Goal: Transaction & Acquisition: Purchase product/service

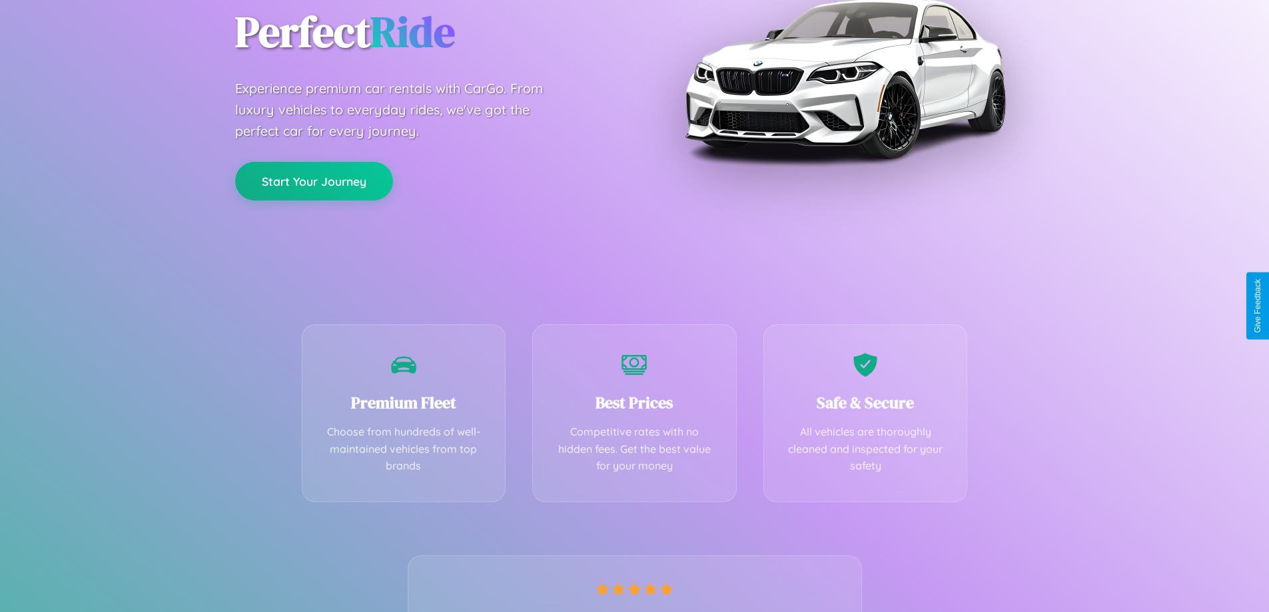
scroll to position [262, 0]
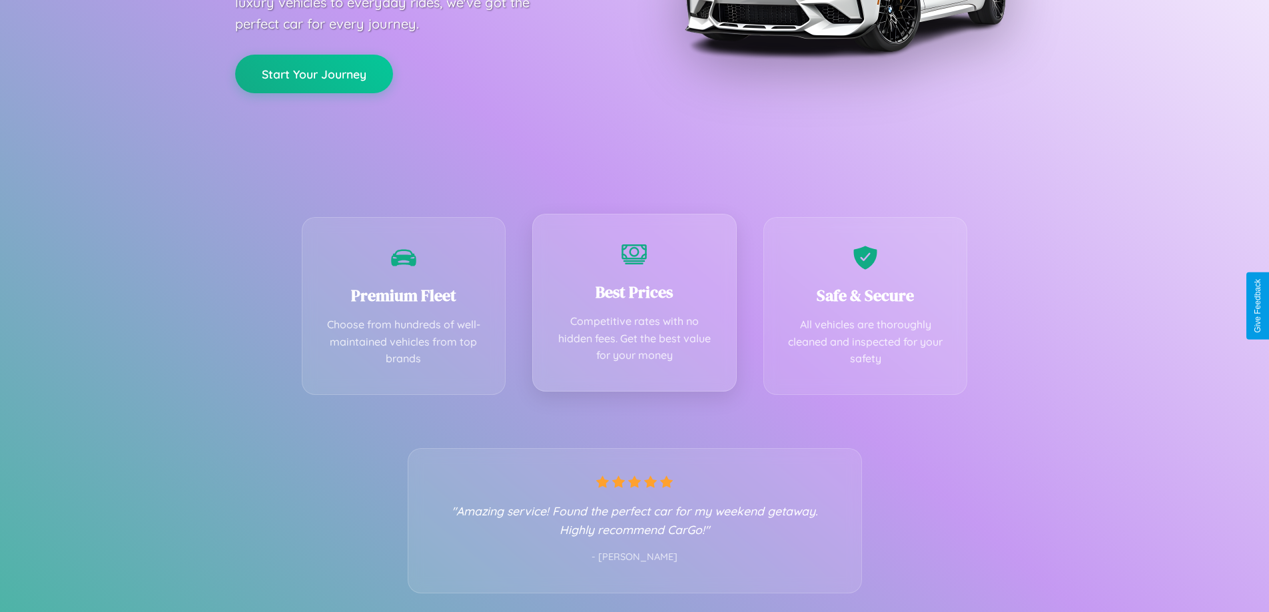
click at [634, 306] on div "Best Prices Competitive rates with no hidden fees. Get the best value for your …" at bounding box center [634, 303] width 204 height 178
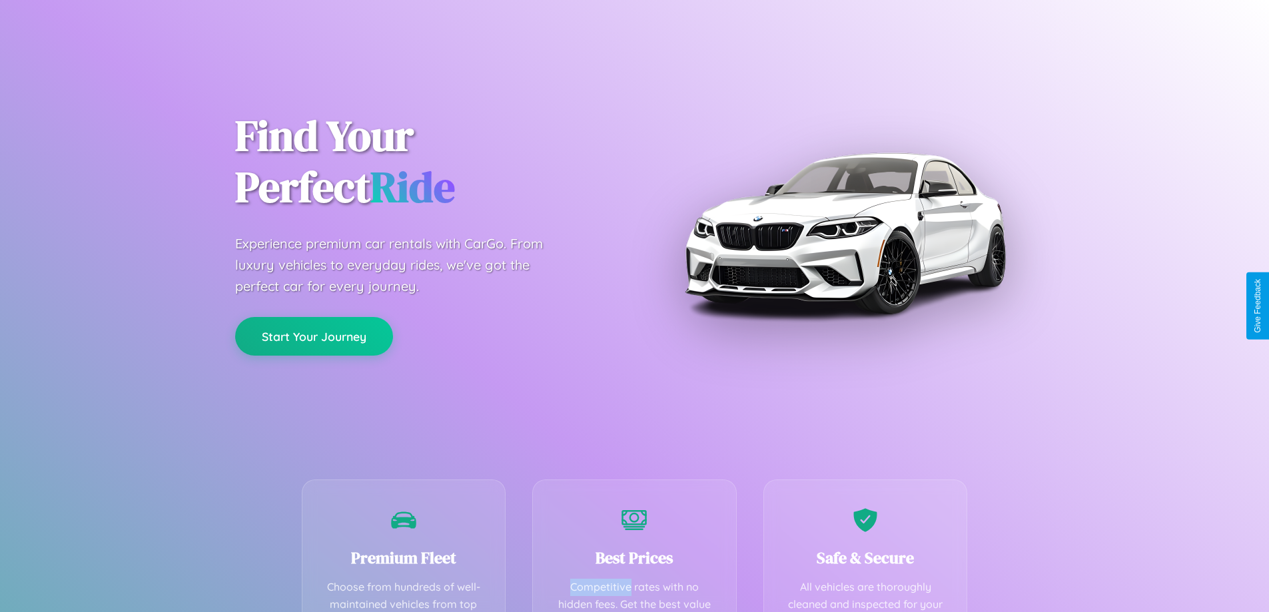
scroll to position [388, 0]
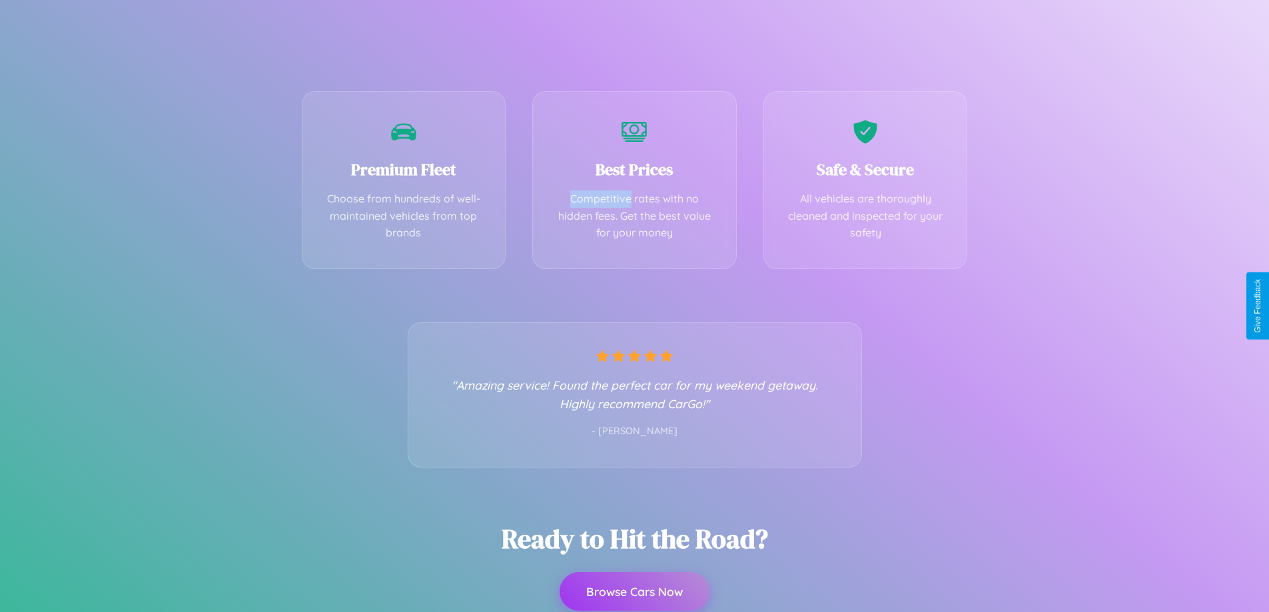
click at [634, 591] on button "Browse Cars Now" at bounding box center [634, 591] width 150 height 39
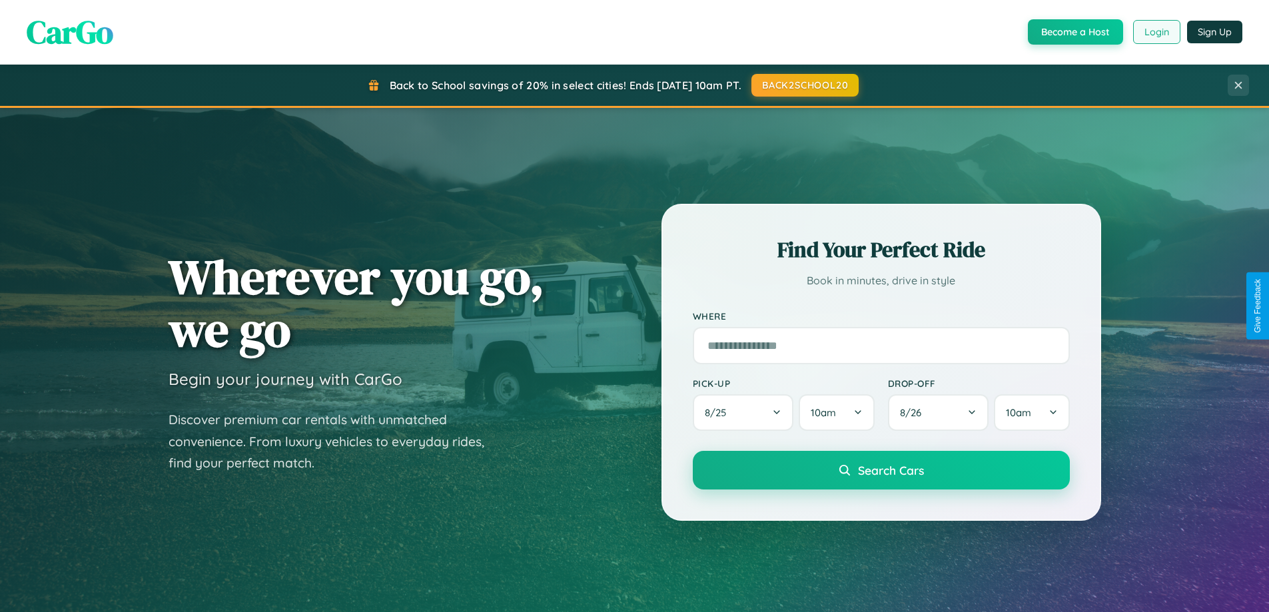
click at [1155, 32] on button "Login" at bounding box center [1156, 32] width 47 height 24
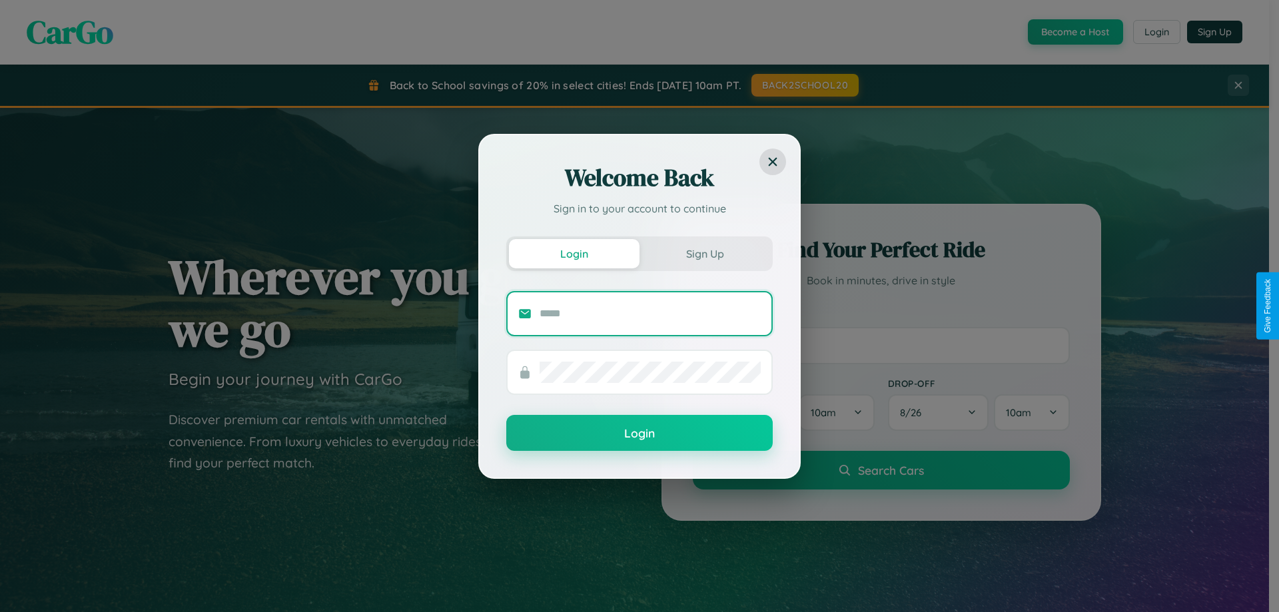
click at [650, 313] on input "text" at bounding box center [649, 313] width 221 height 21
type input "**********"
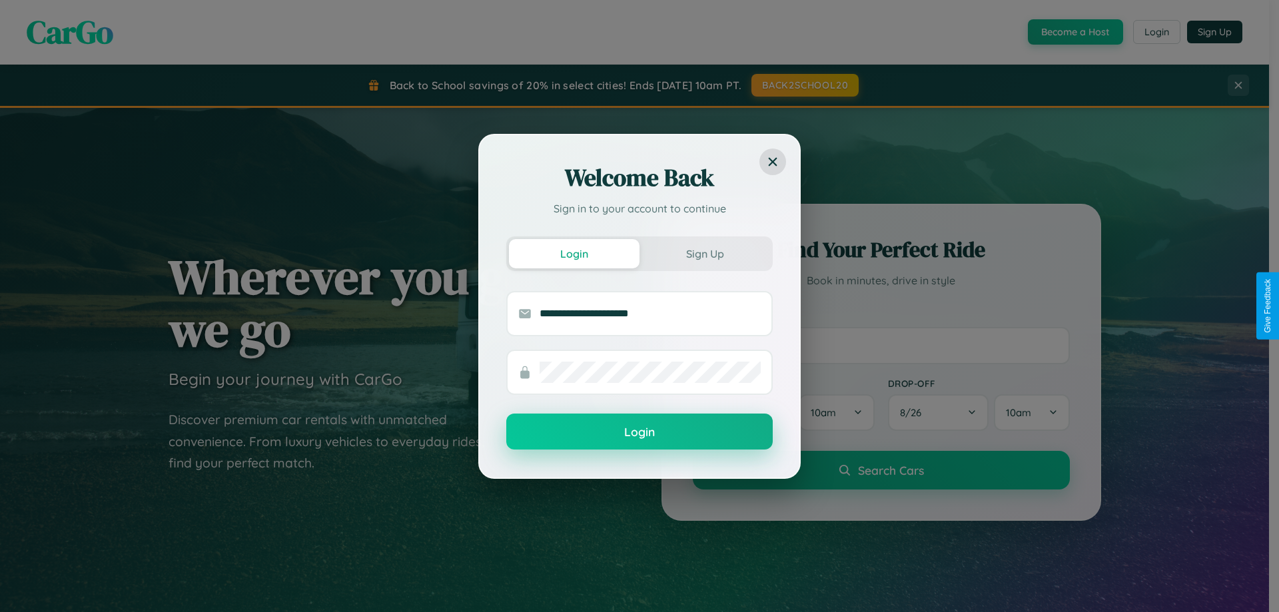
click at [639, 432] on button "Login" at bounding box center [639, 432] width 266 height 36
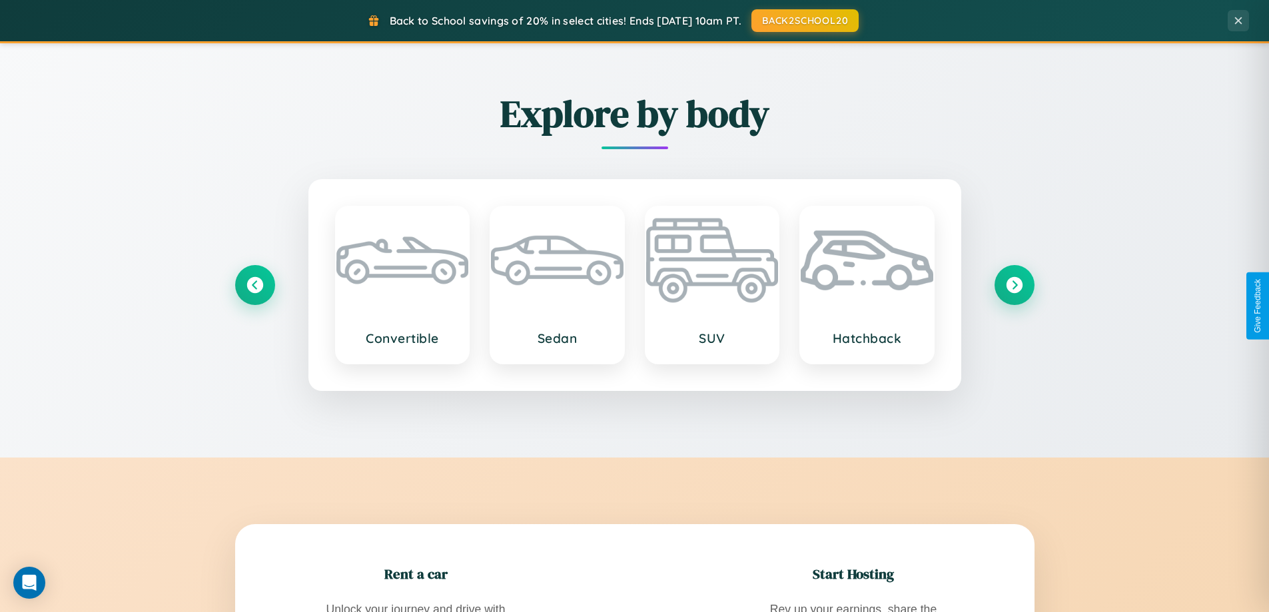
scroll to position [39, 0]
